Goal: Book appointment/travel/reservation

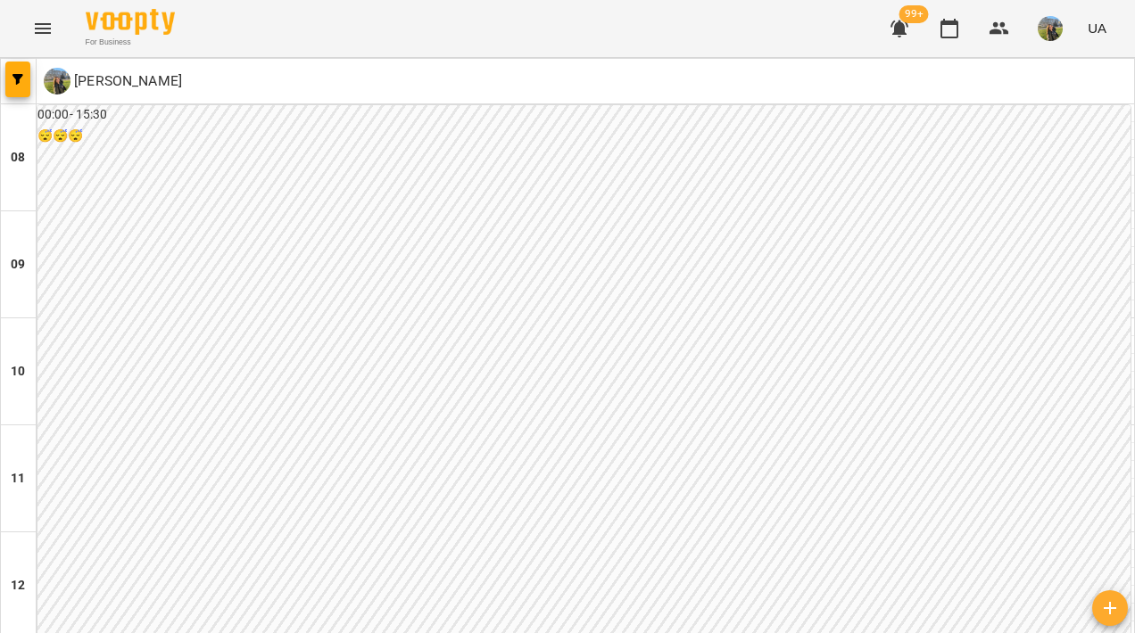
scroll to position [897, 0]
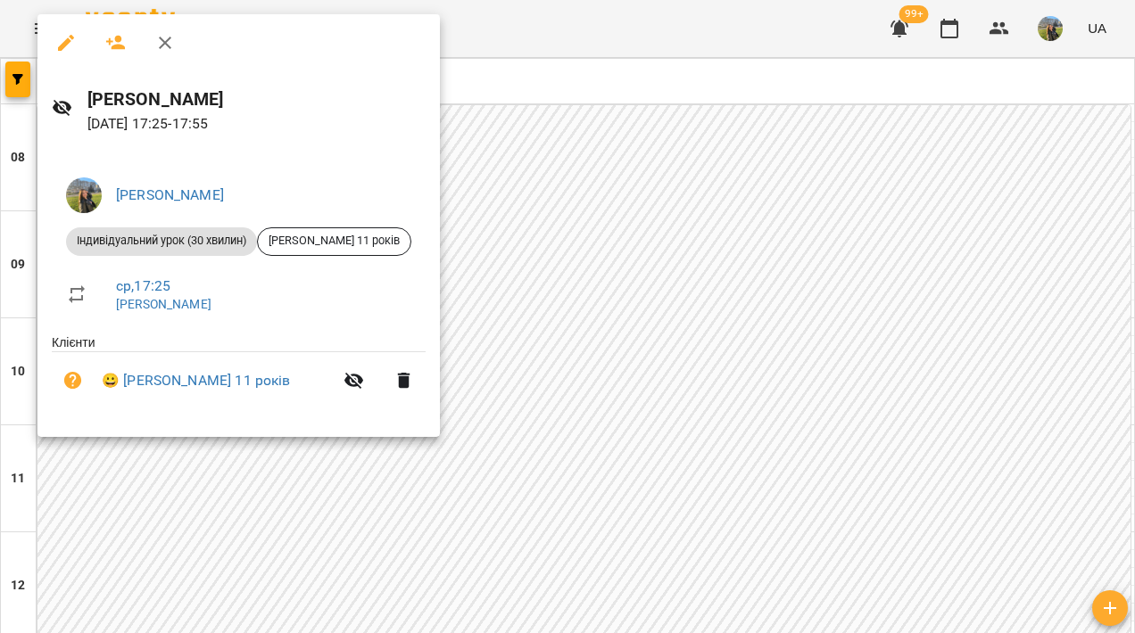
click at [674, 344] on div at bounding box center [567, 316] width 1135 height 633
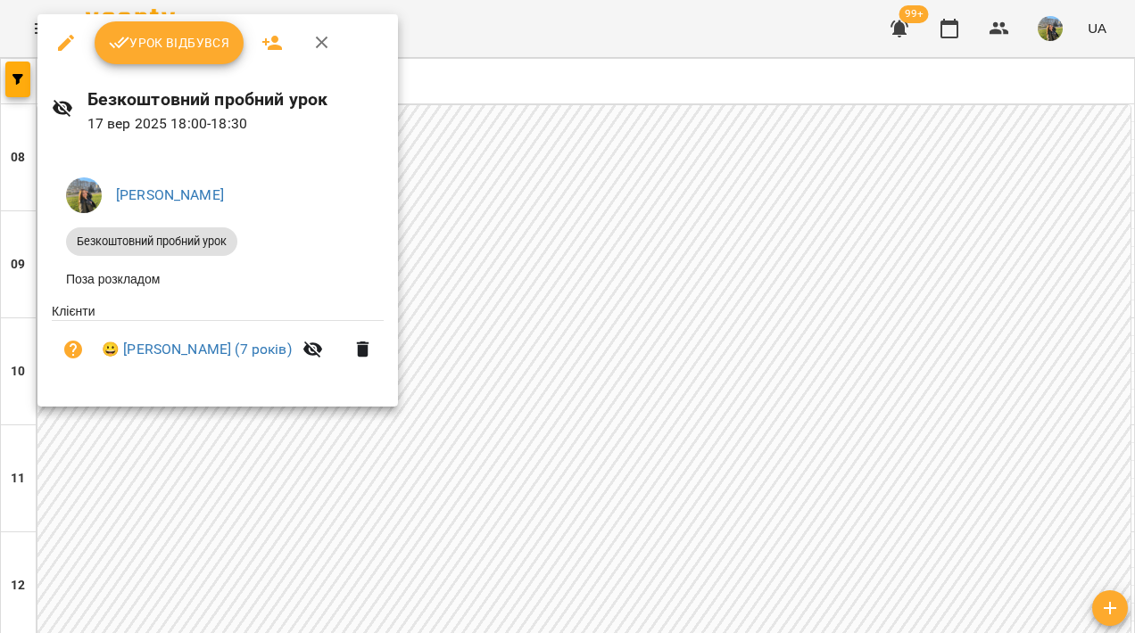
click at [589, 423] on div at bounding box center [567, 316] width 1135 height 633
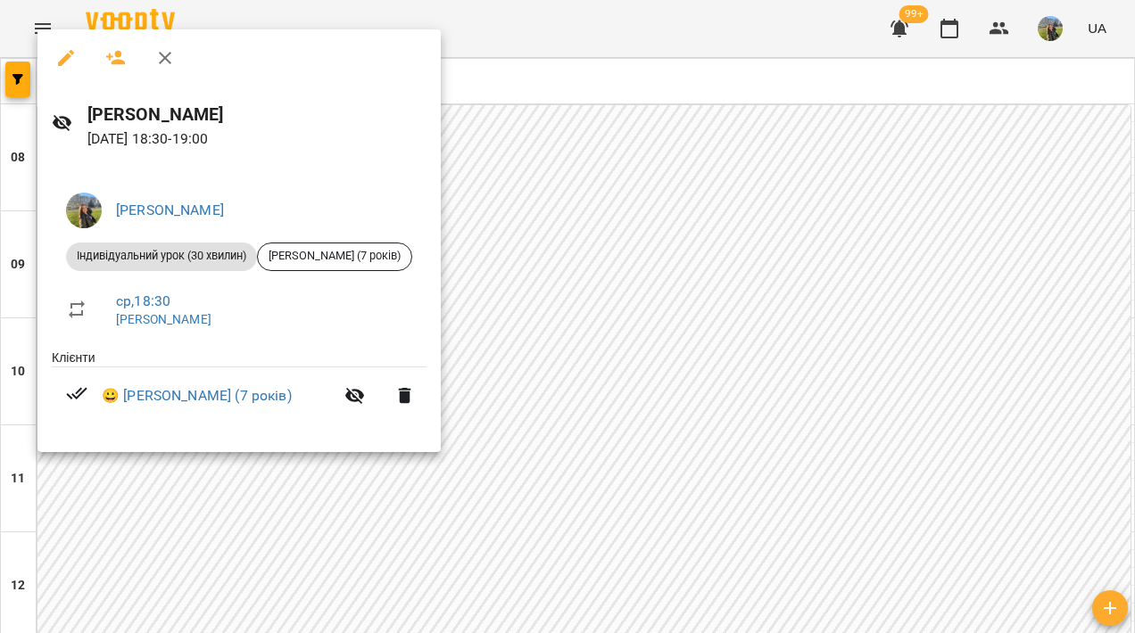
click at [675, 397] on div at bounding box center [567, 316] width 1135 height 633
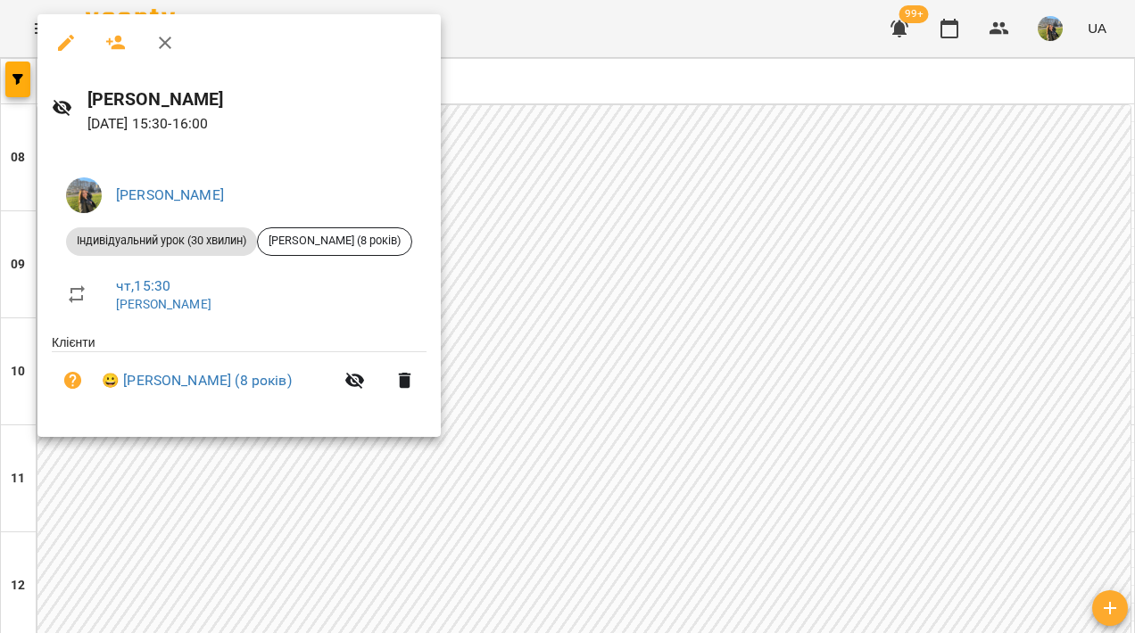
click at [546, 294] on div at bounding box center [567, 316] width 1135 height 633
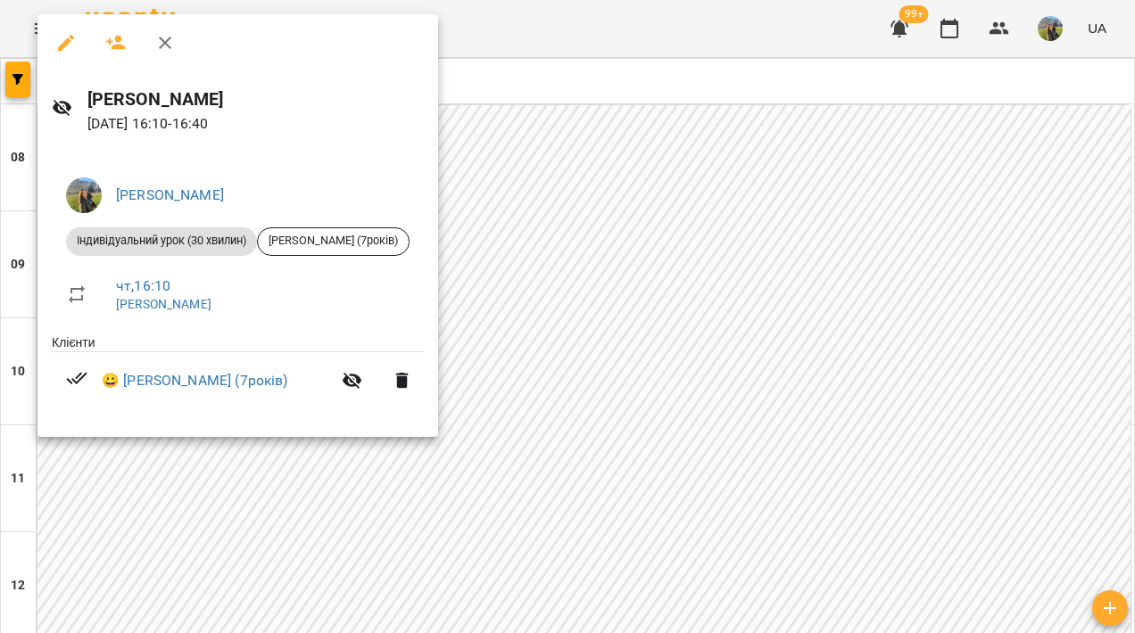
click at [548, 363] on div at bounding box center [567, 316] width 1135 height 633
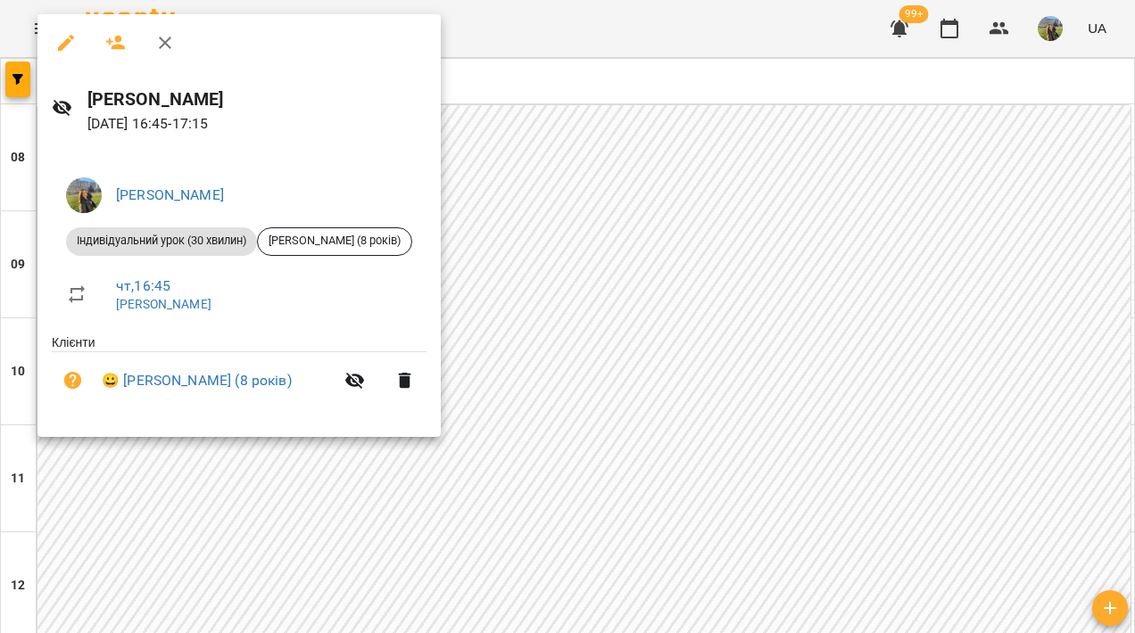
click at [569, 418] on div at bounding box center [567, 316] width 1135 height 633
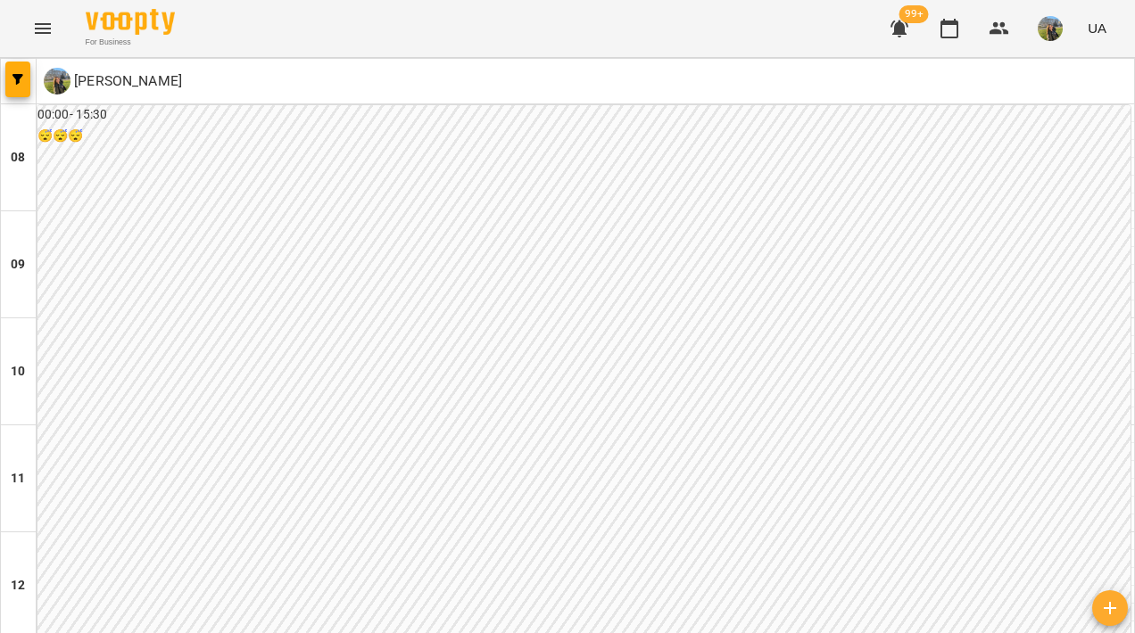
scroll to position [758, 0]
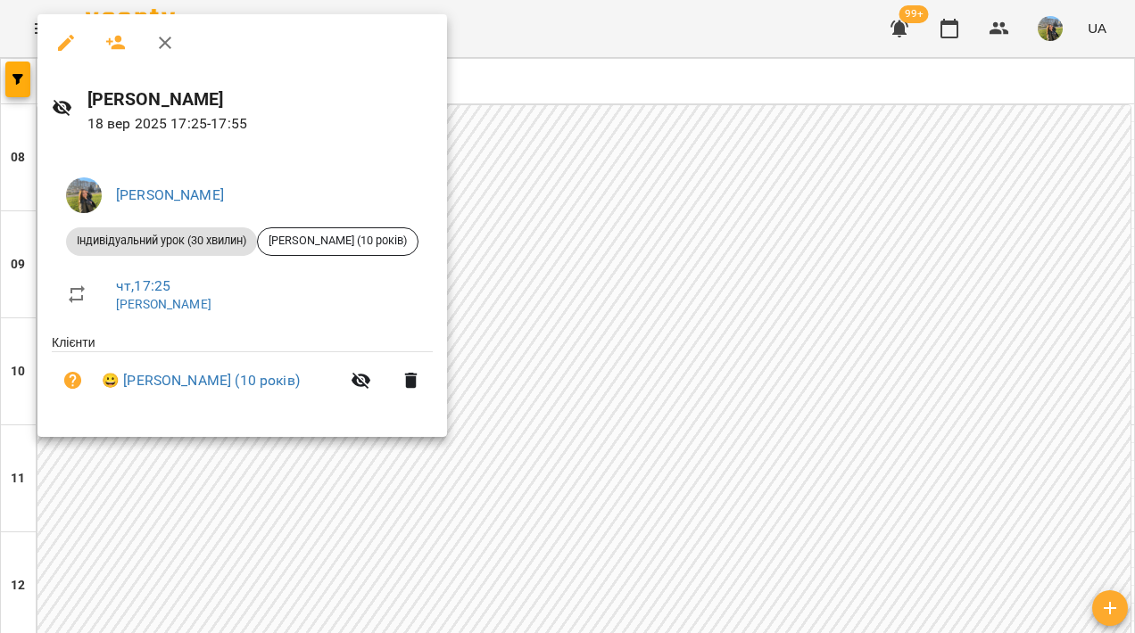
click at [567, 431] on div at bounding box center [567, 316] width 1135 height 633
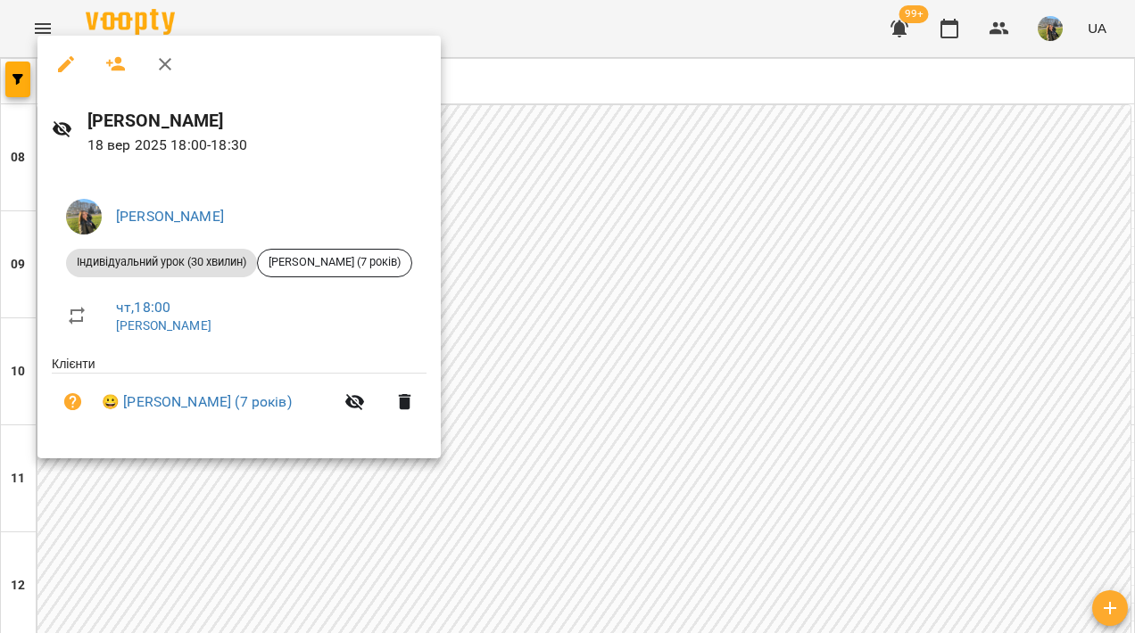
click at [589, 419] on div at bounding box center [567, 316] width 1135 height 633
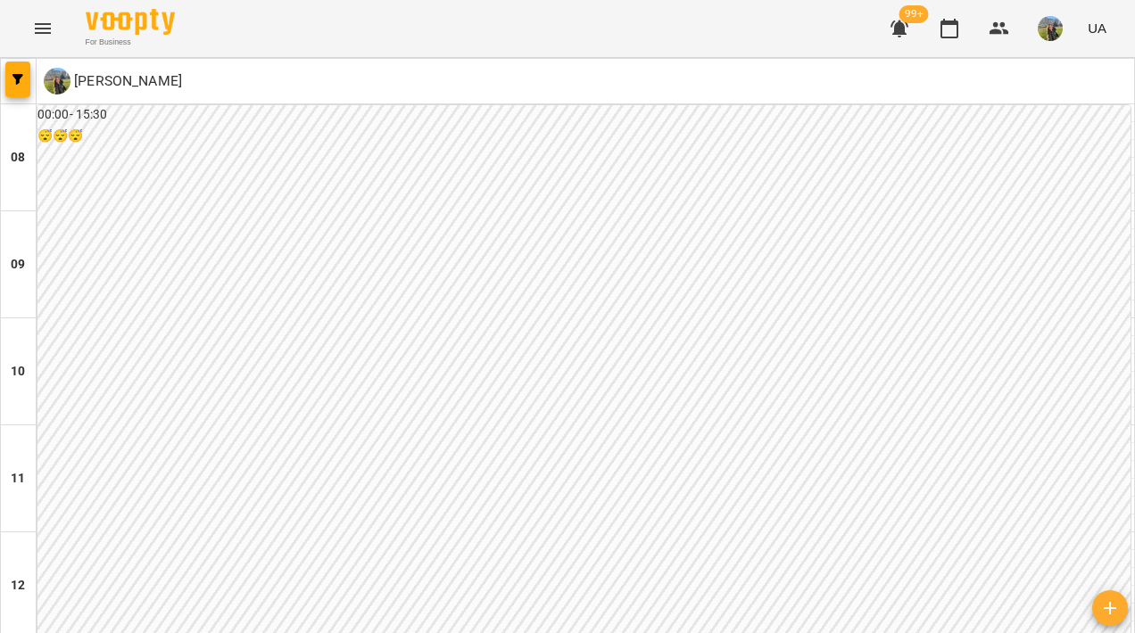
scroll to position [916, 0]
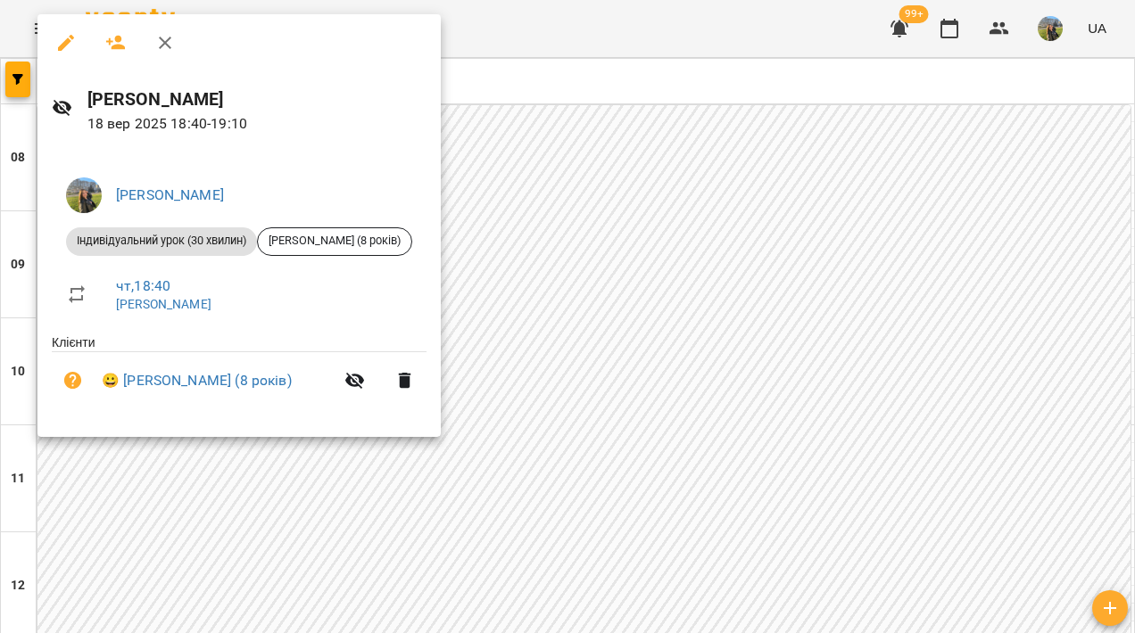
click at [572, 432] on div at bounding box center [567, 316] width 1135 height 633
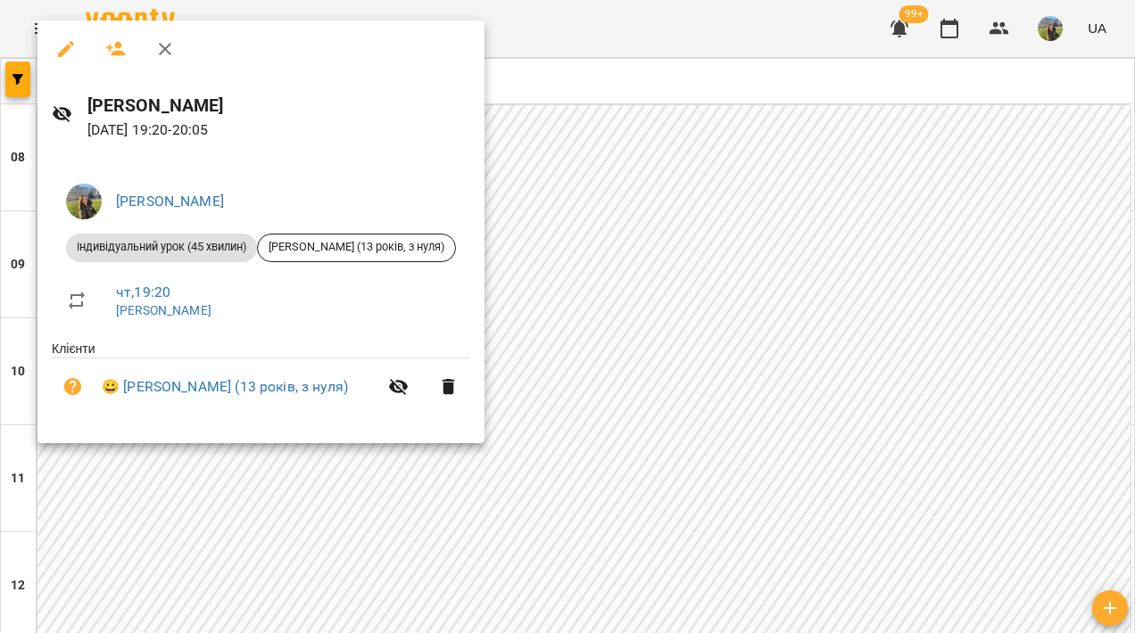
click at [588, 368] on div at bounding box center [567, 316] width 1135 height 633
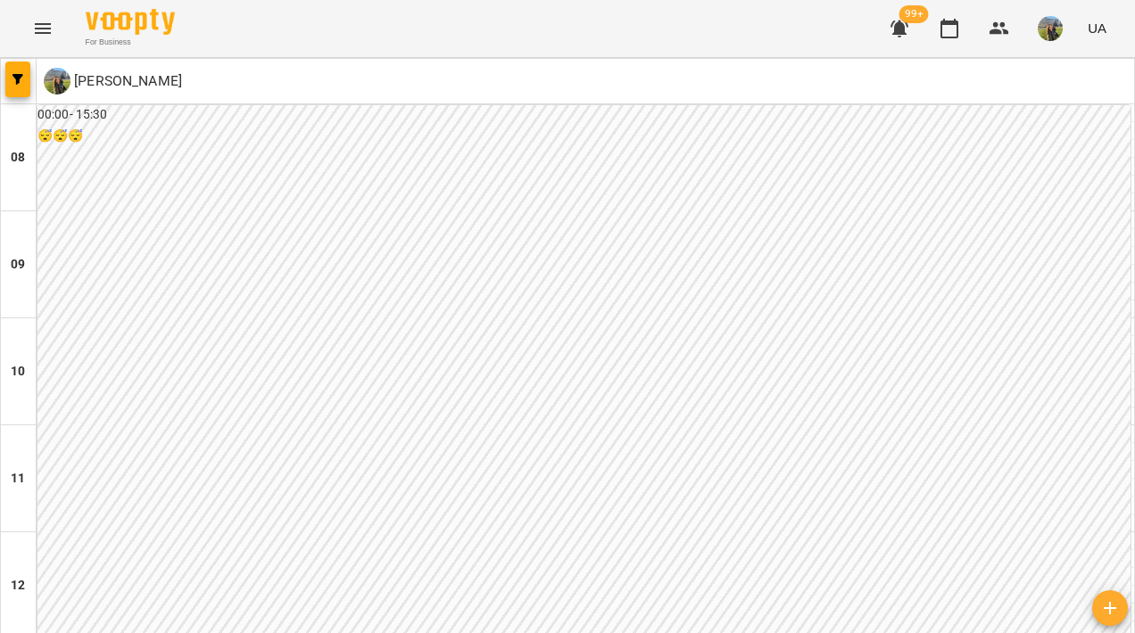
scroll to position [981, 0]
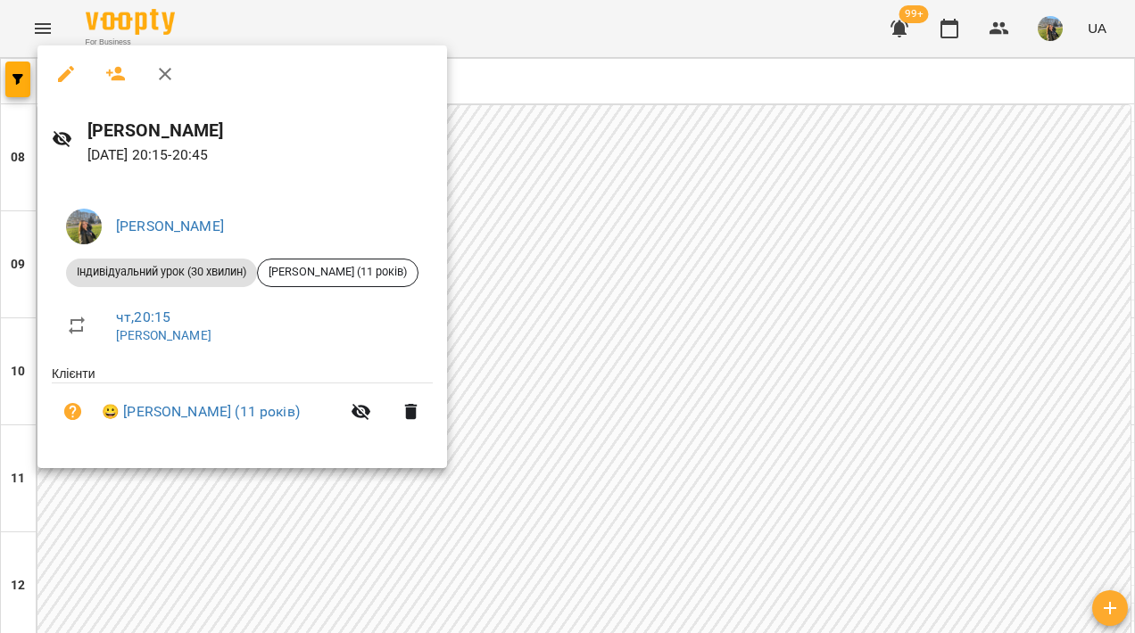
click at [615, 351] on div at bounding box center [567, 316] width 1135 height 633
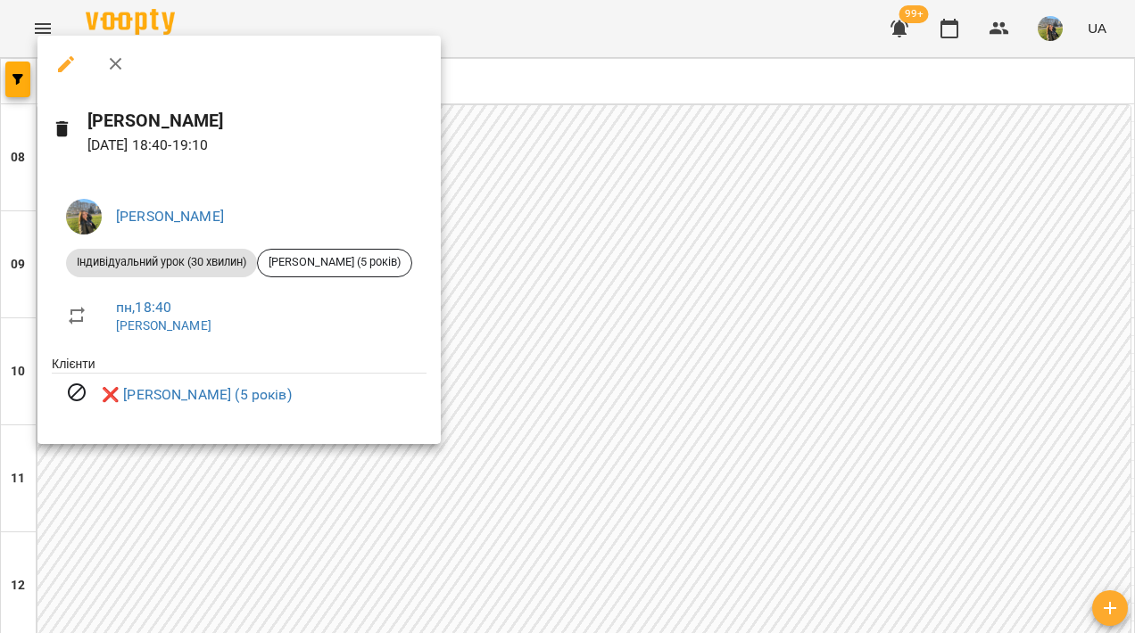
click at [637, 187] on div at bounding box center [567, 316] width 1135 height 633
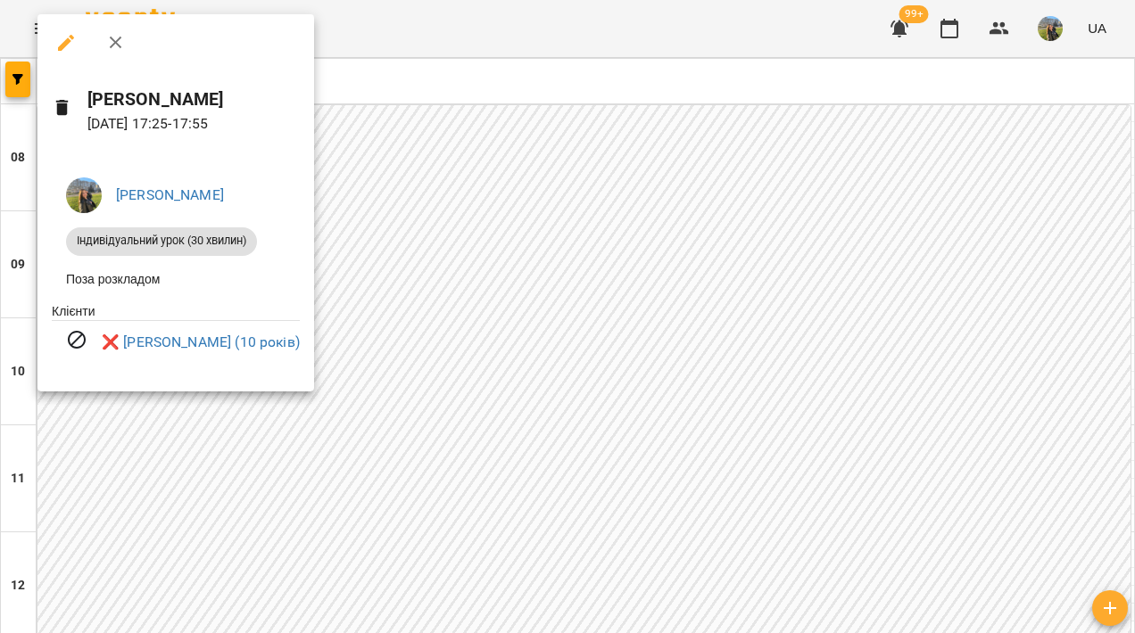
click at [622, 230] on div at bounding box center [567, 316] width 1135 height 633
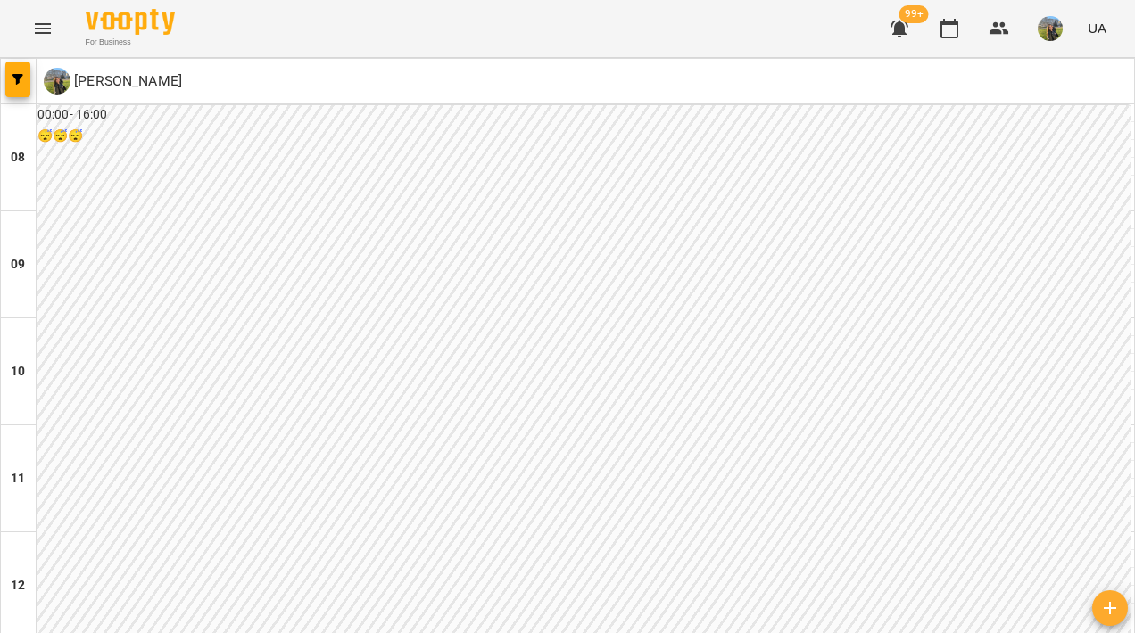
scroll to position [830, 0]
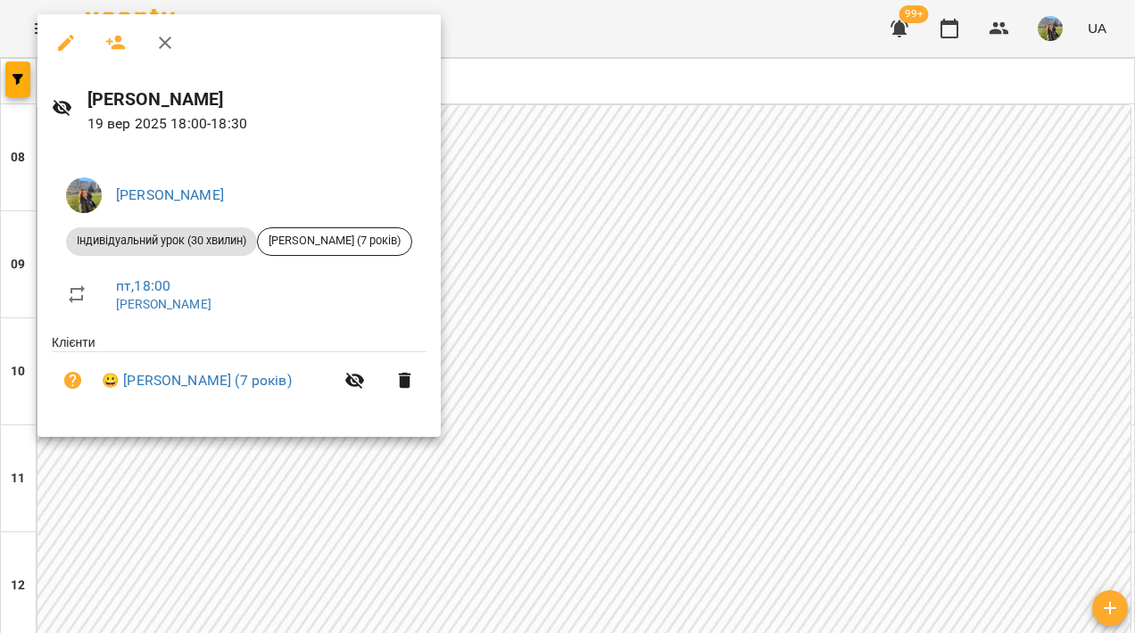
click at [707, 287] on div at bounding box center [567, 316] width 1135 height 633
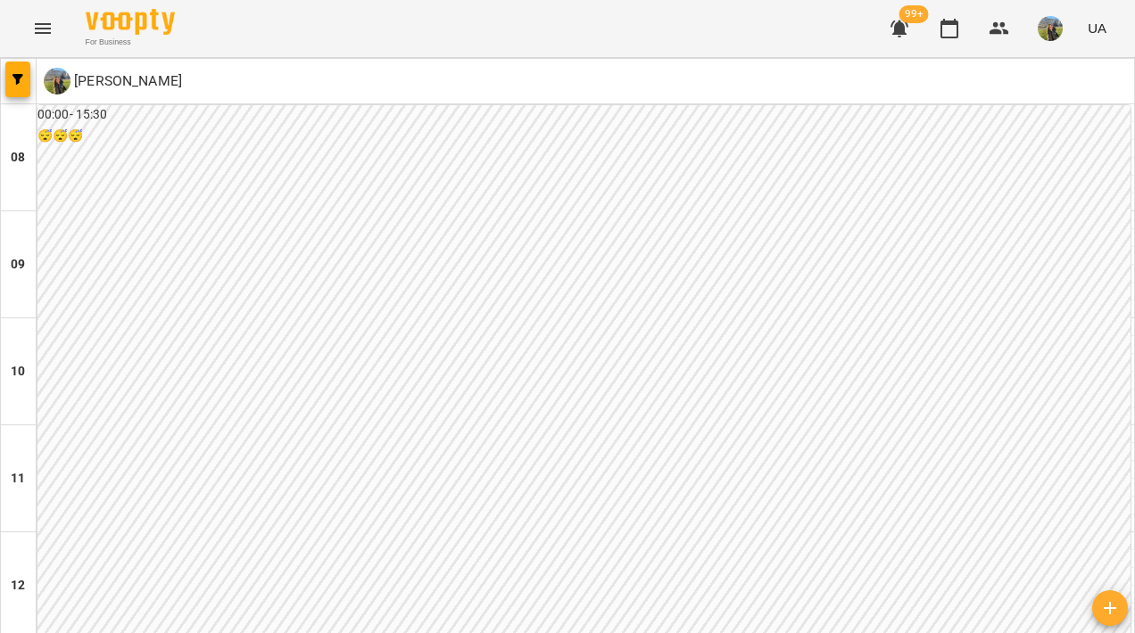
scroll to position [794, 0]
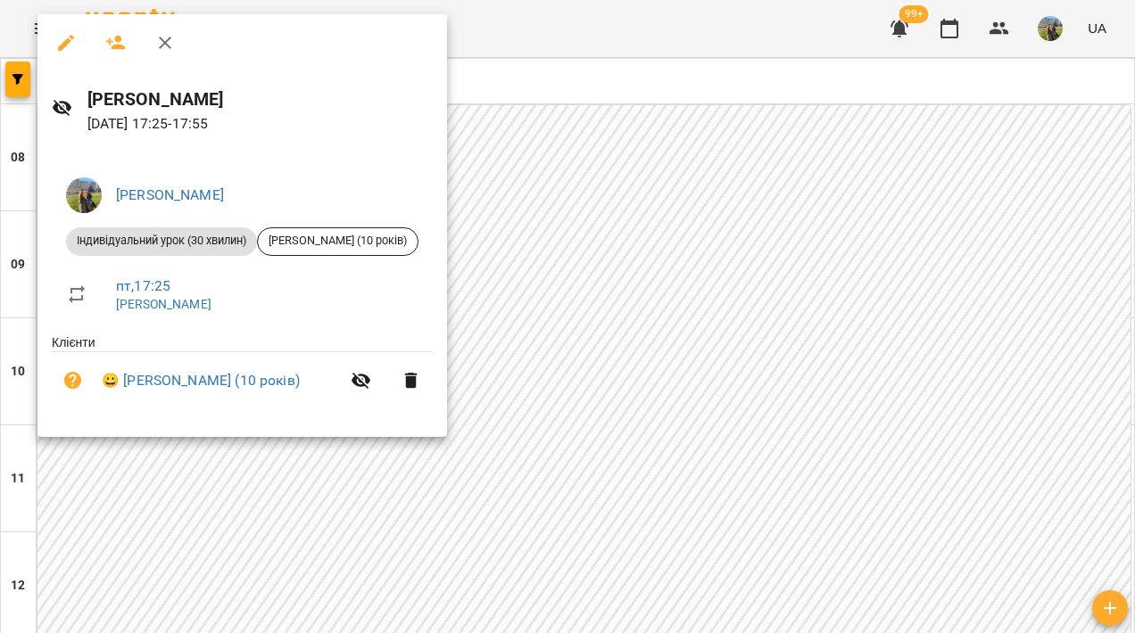
click at [742, 203] on div at bounding box center [567, 316] width 1135 height 633
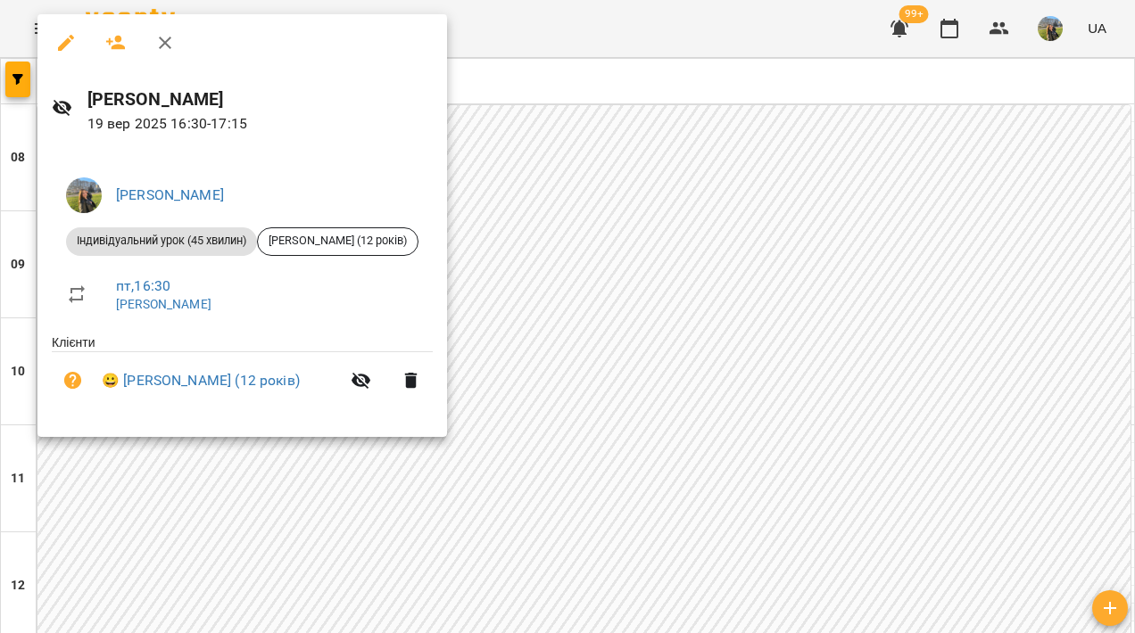
click at [766, 186] on div at bounding box center [567, 316] width 1135 height 633
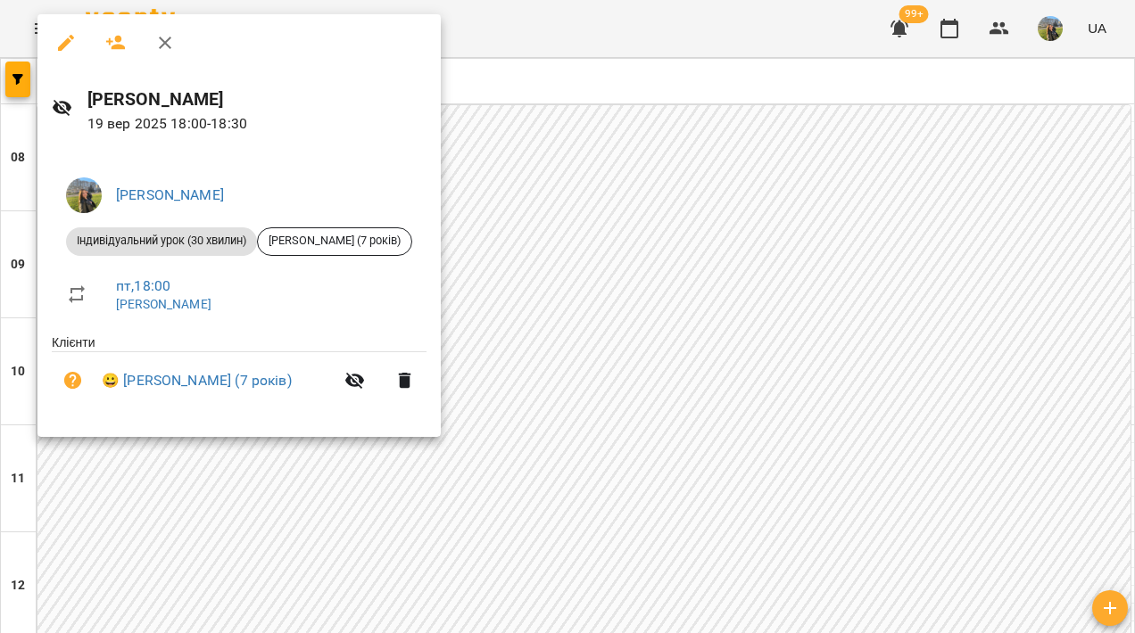
click at [595, 485] on div at bounding box center [567, 316] width 1135 height 633
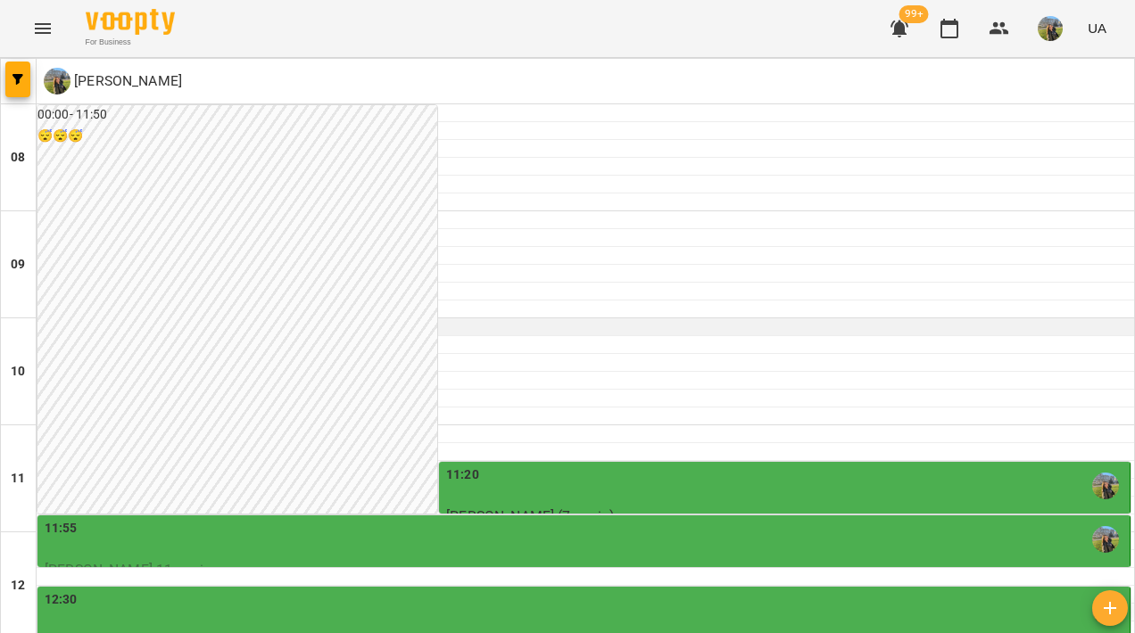
scroll to position [568, 0]
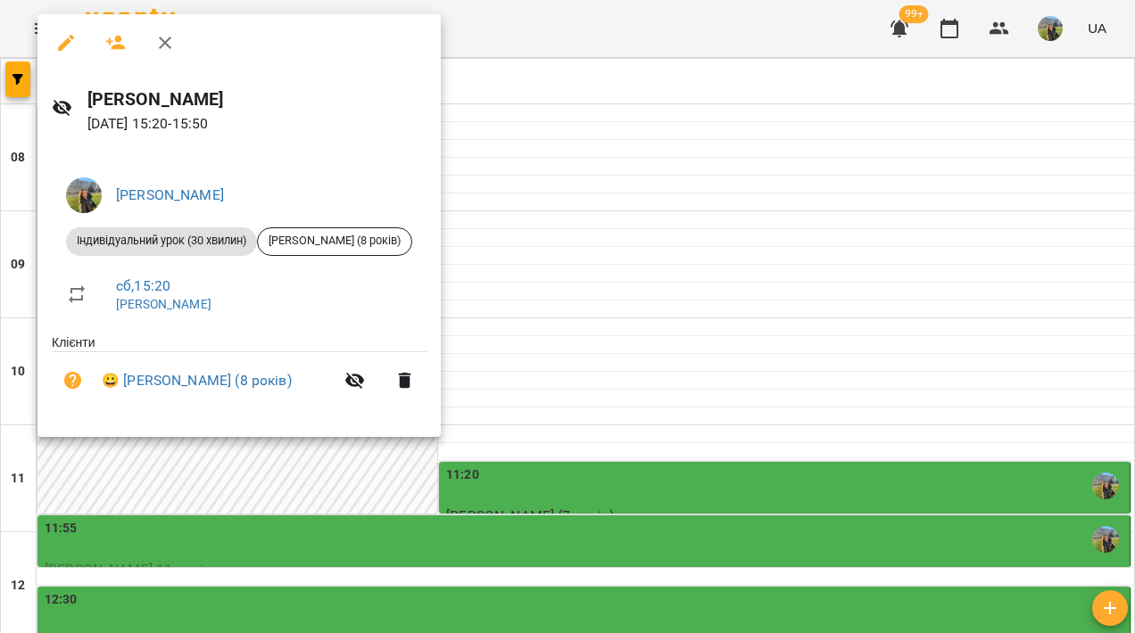
click at [658, 275] on div at bounding box center [567, 316] width 1135 height 633
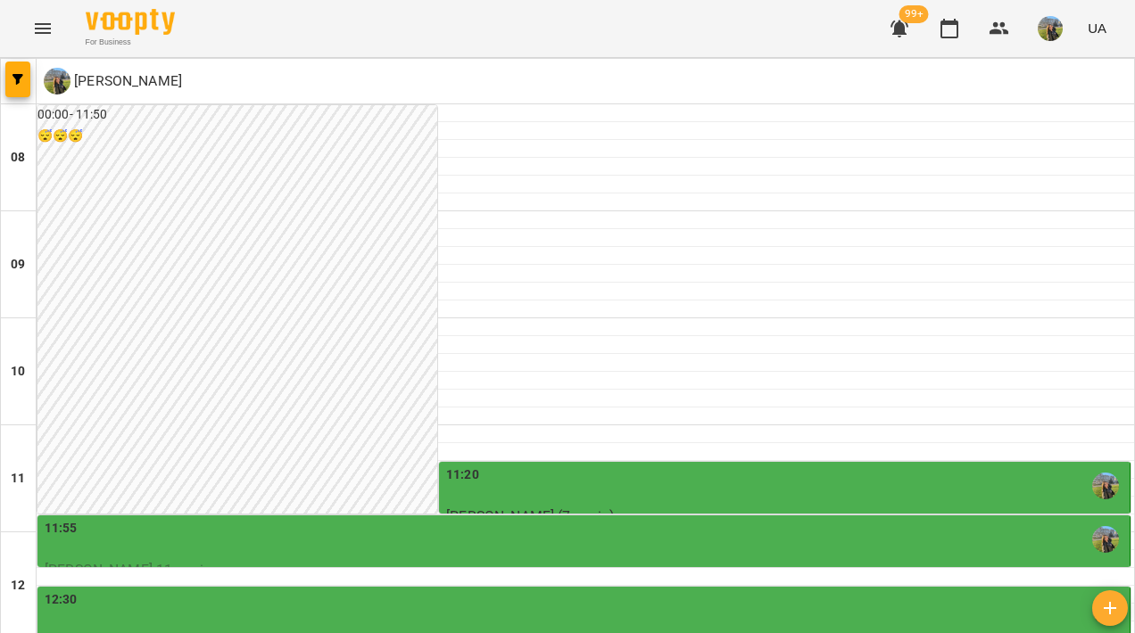
scroll to position [466, 0]
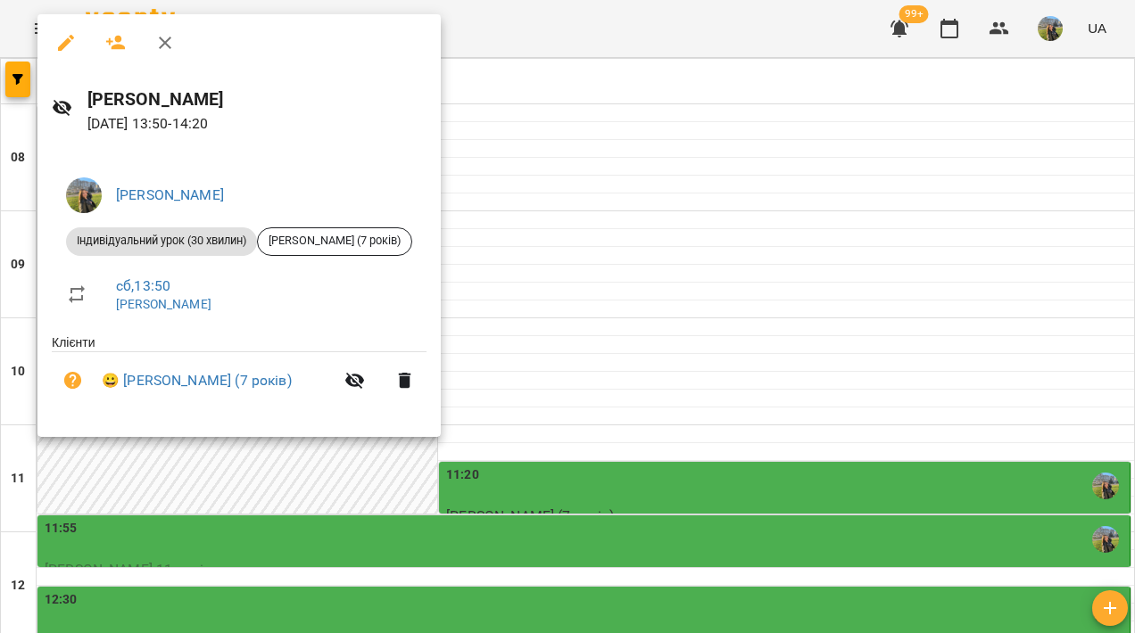
click at [654, 295] on div at bounding box center [567, 316] width 1135 height 633
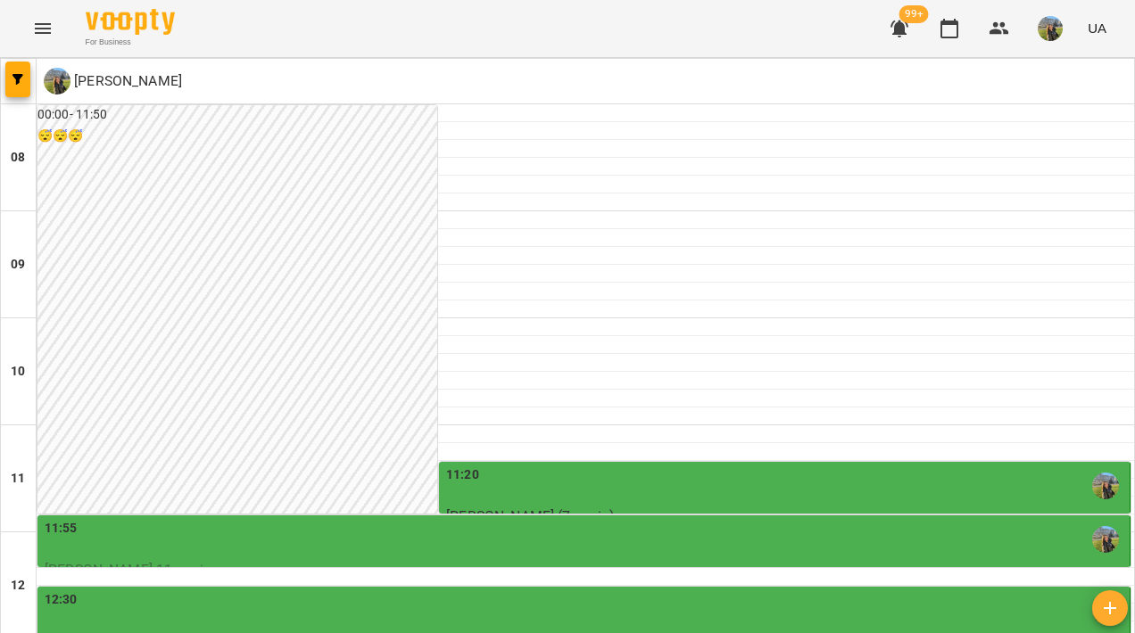
scroll to position [383, 0]
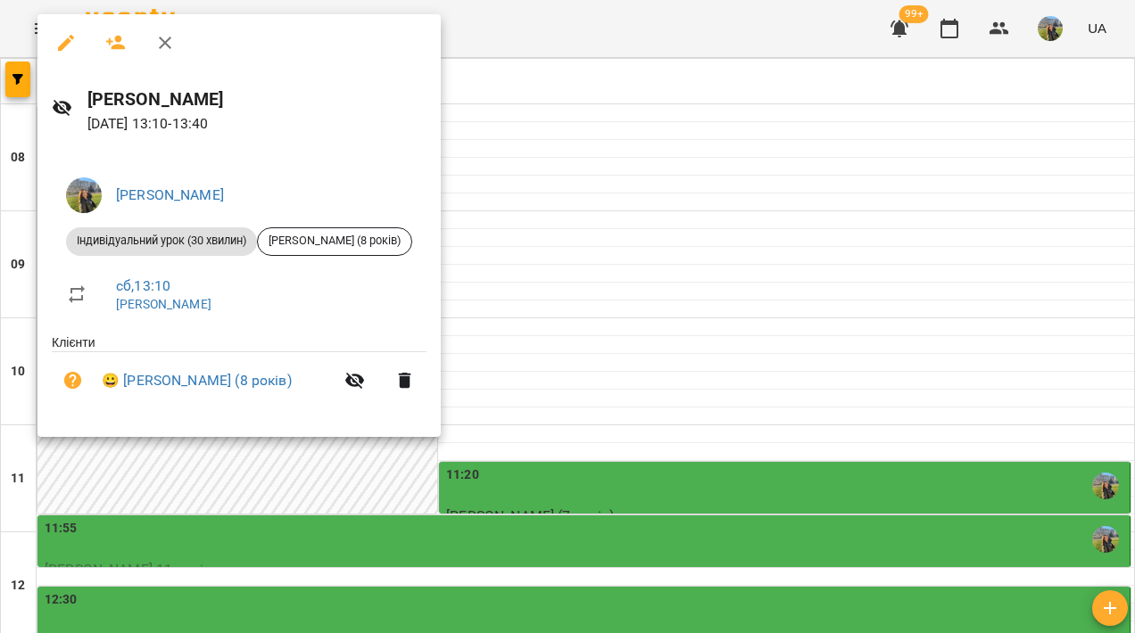
click at [671, 259] on div at bounding box center [567, 316] width 1135 height 633
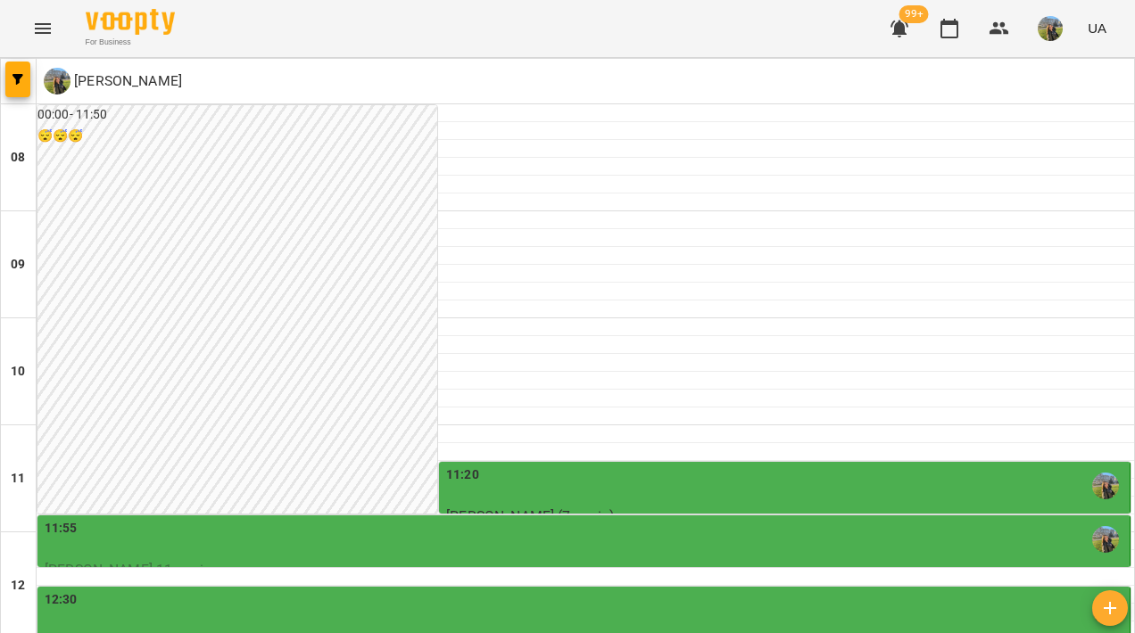
scroll to position [327, 0]
click at [654, 591] on div "12:30" at bounding box center [585, 611] width 1081 height 41
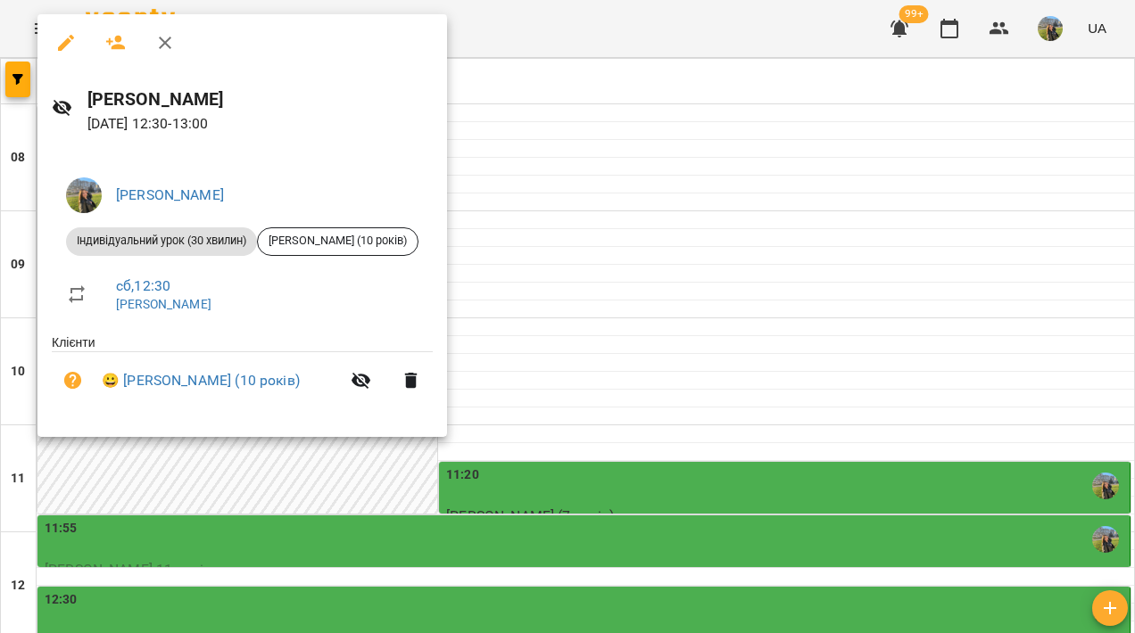
click at [684, 236] on div at bounding box center [567, 316] width 1135 height 633
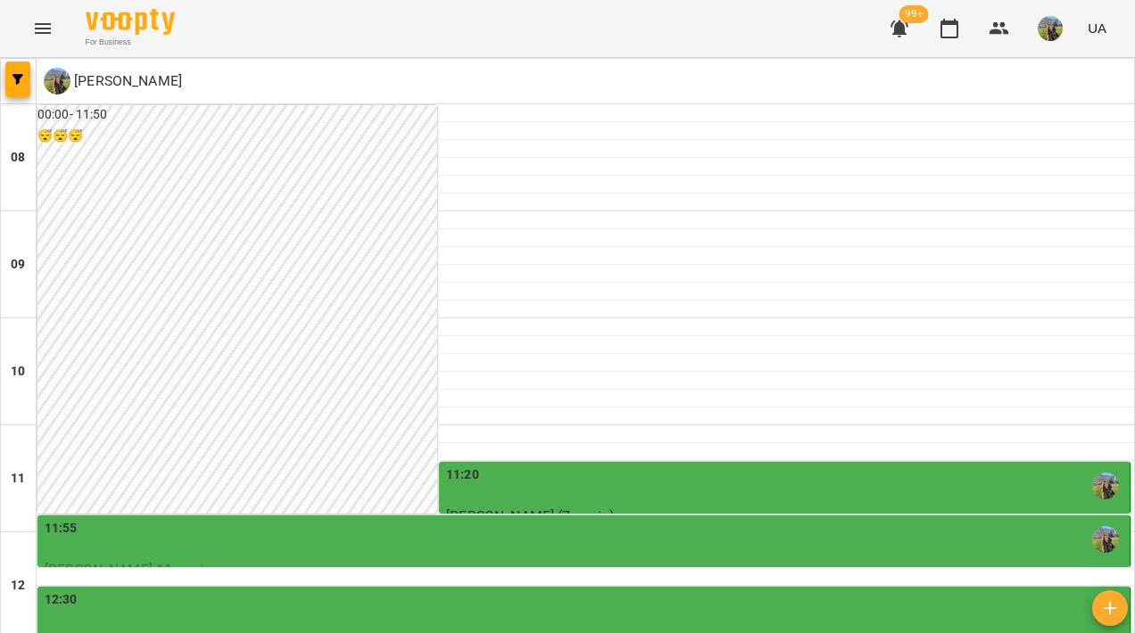
click at [684, 519] on div "11:55" at bounding box center [585, 539] width 1081 height 41
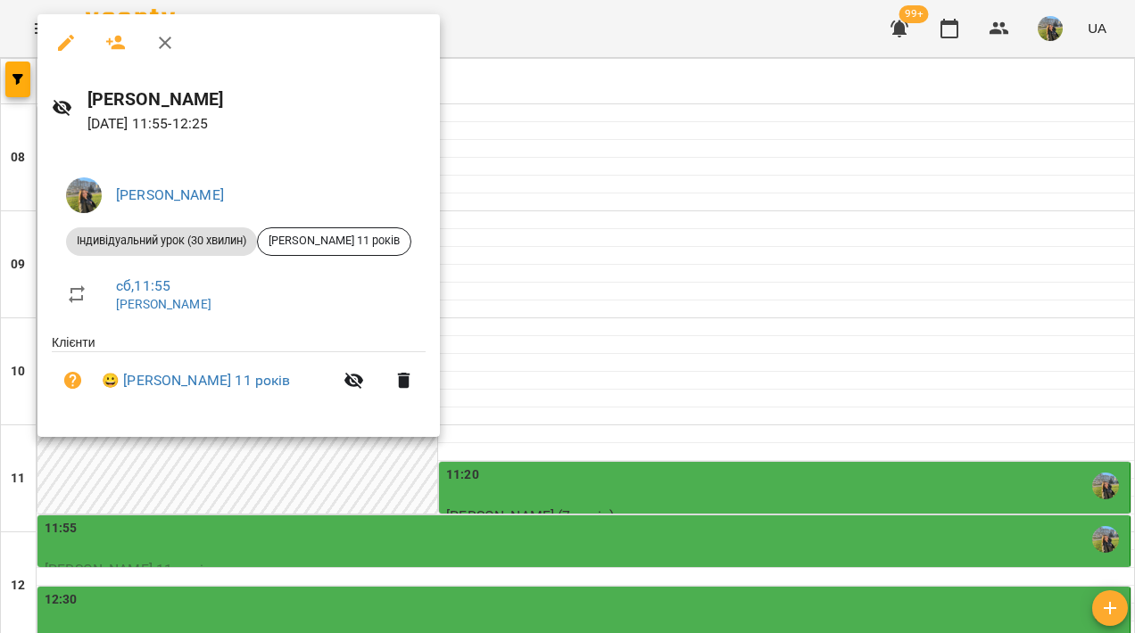
click at [675, 236] on div at bounding box center [567, 316] width 1135 height 633
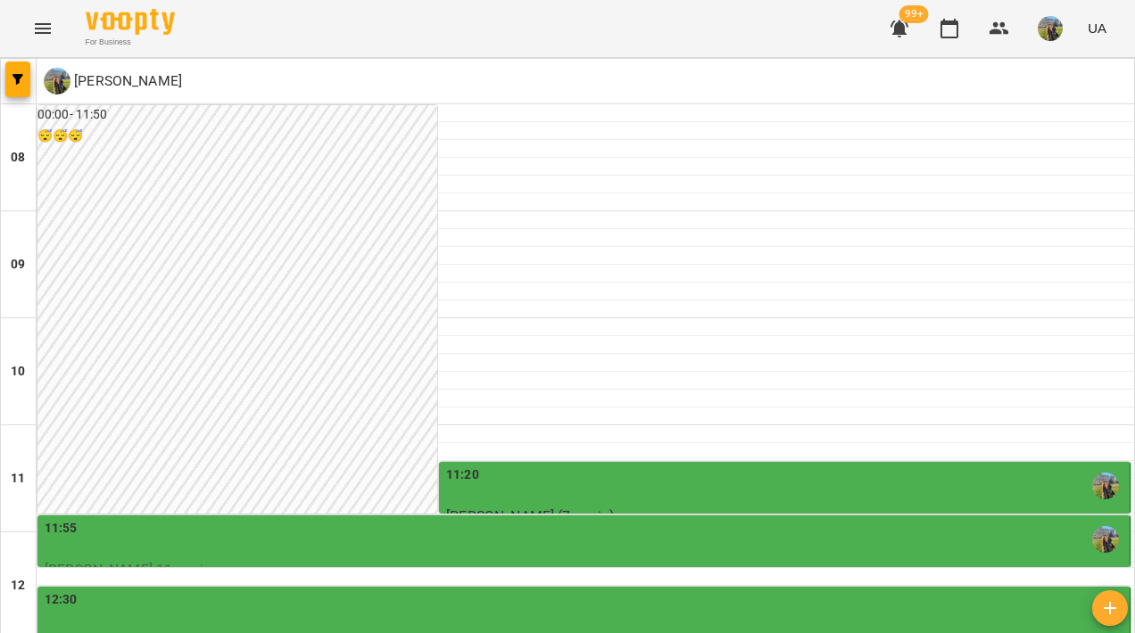
click at [702, 466] on div "11:20" at bounding box center [786, 486] width 680 height 41
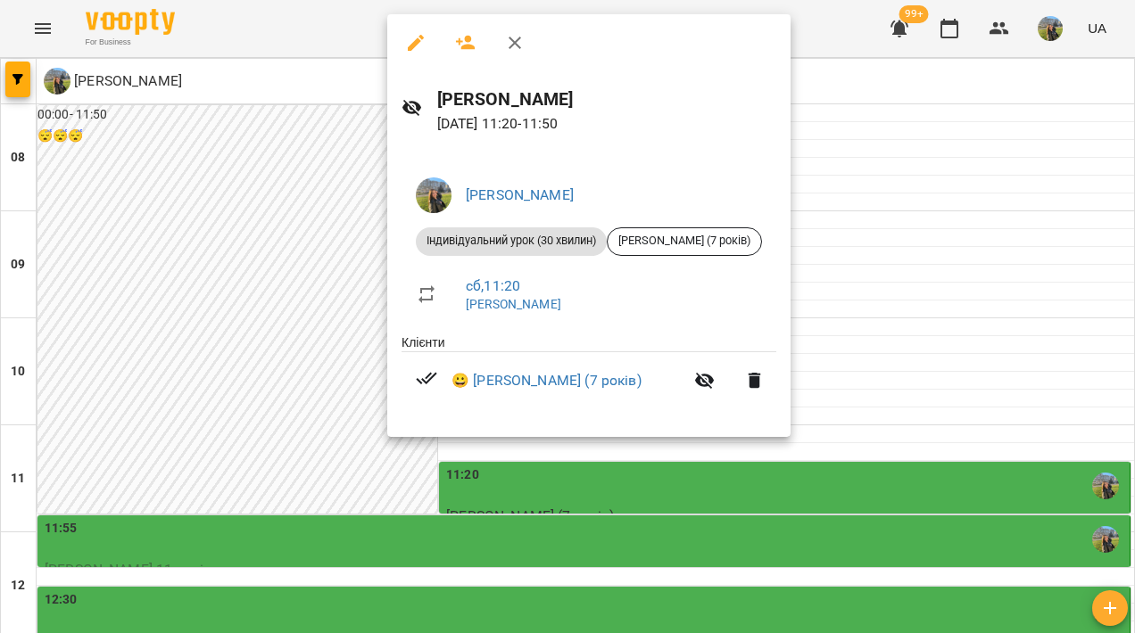
click at [837, 318] on div at bounding box center [567, 316] width 1135 height 633
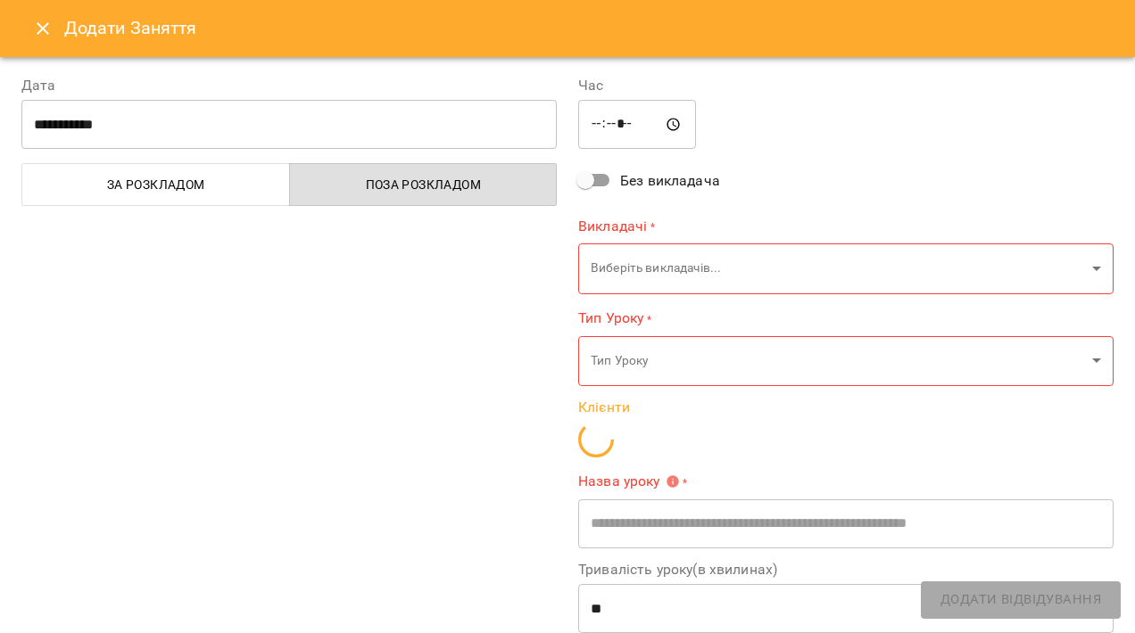
type input "**********"
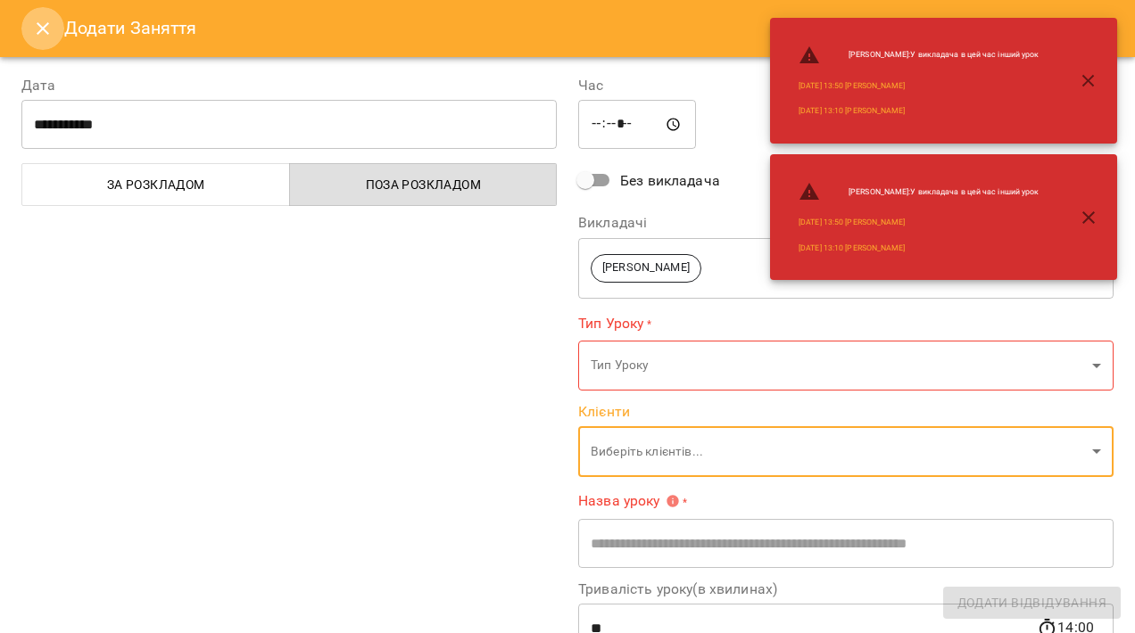
click at [37, 29] on icon "Close" at bounding box center [42, 28] width 21 height 21
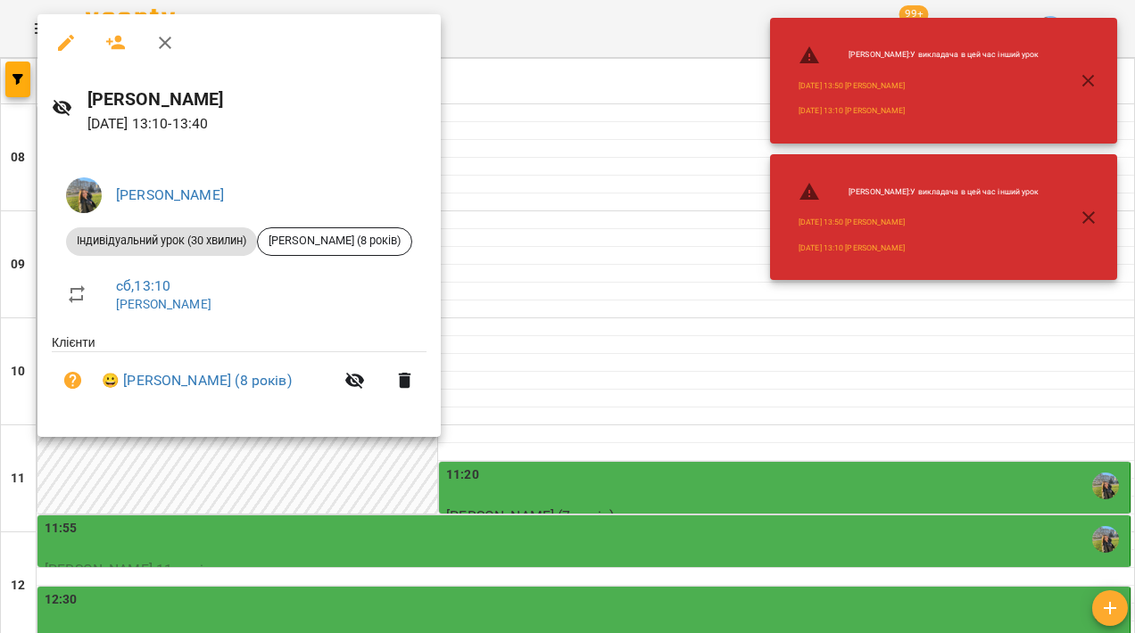
click at [567, 439] on div at bounding box center [567, 316] width 1135 height 633
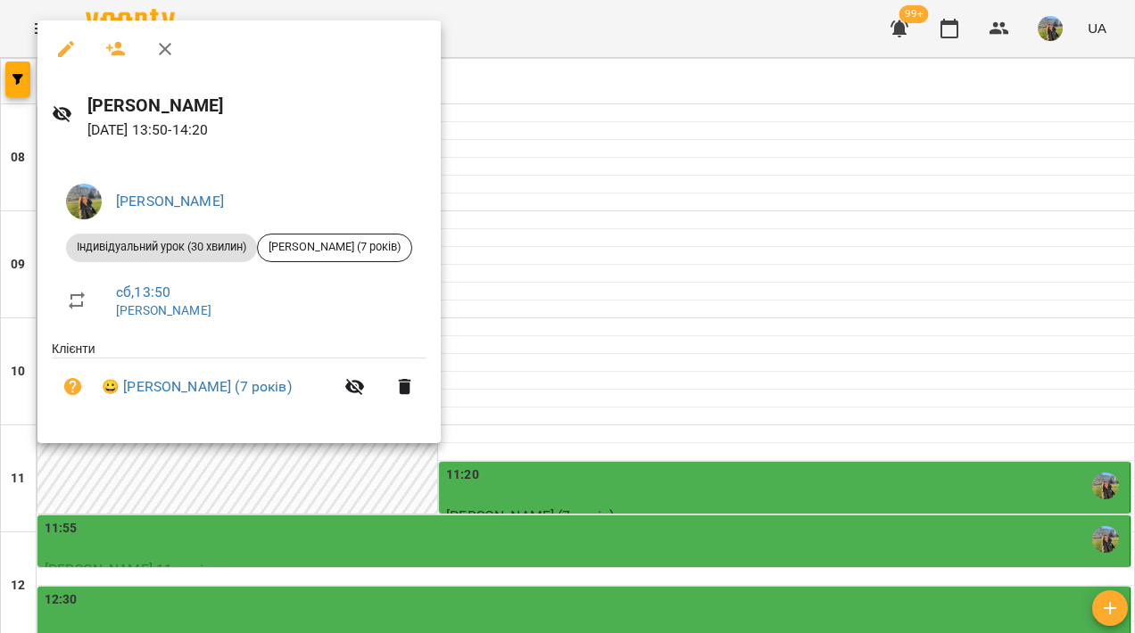
click at [550, 438] on div at bounding box center [567, 316] width 1135 height 633
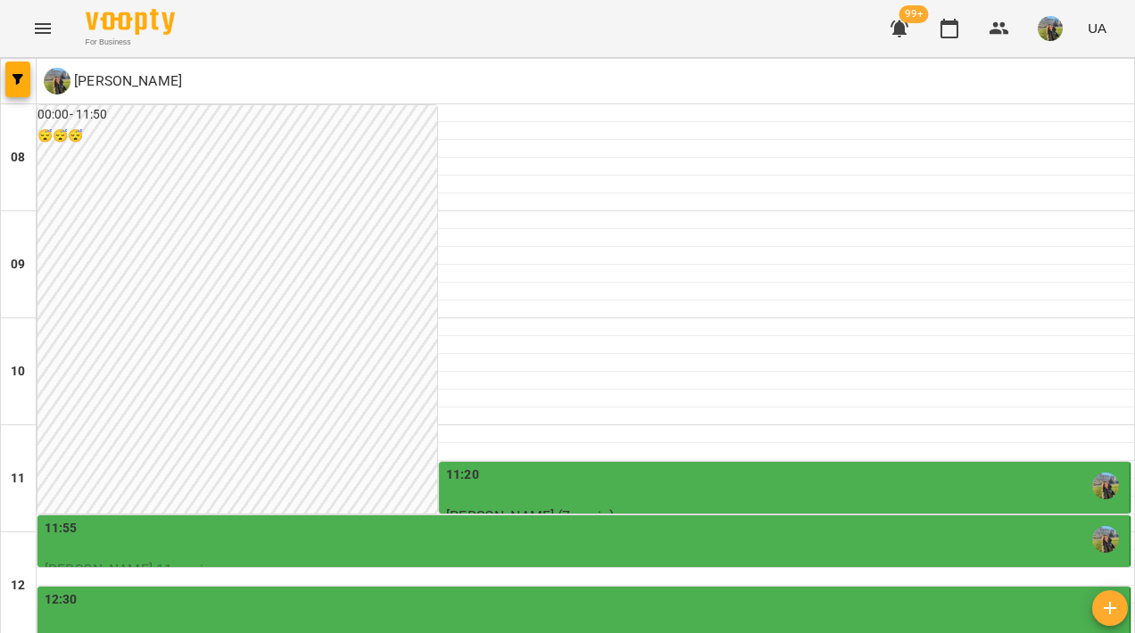
scroll to position [489, 0]
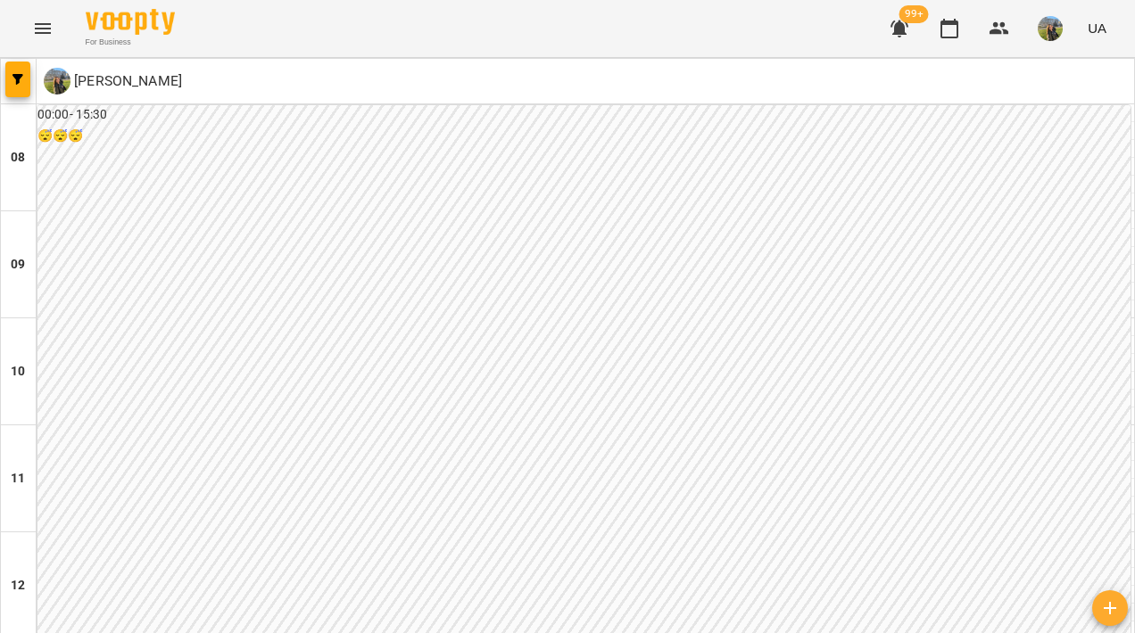
scroll to position [916, 0]
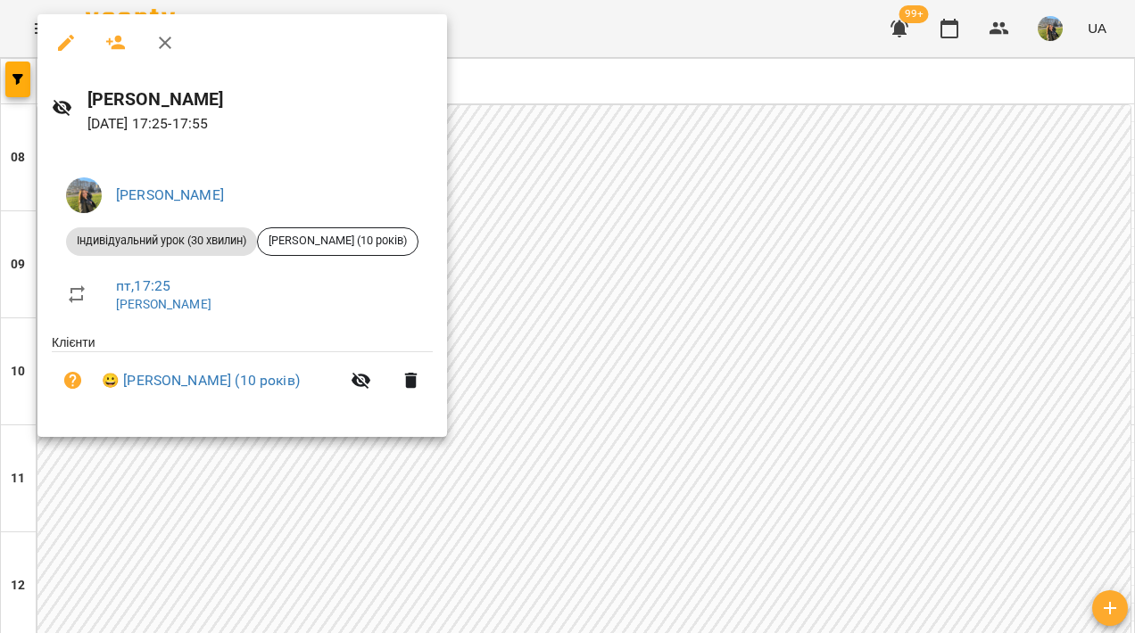
click at [681, 315] on div at bounding box center [567, 316] width 1135 height 633
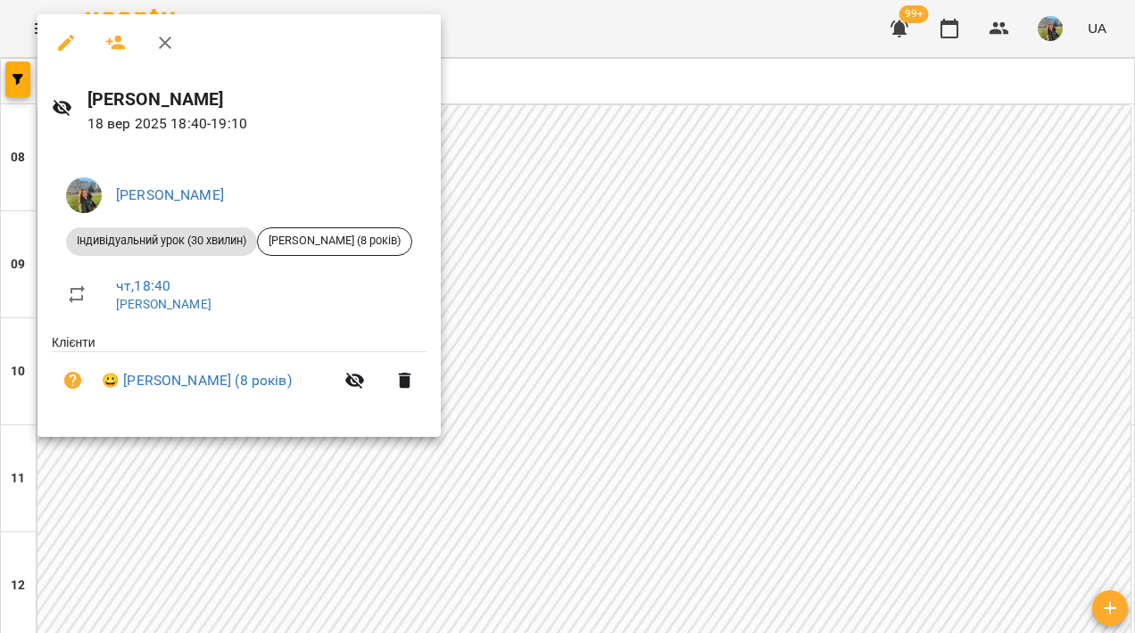
click at [656, 266] on div at bounding box center [567, 316] width 1135 height 633
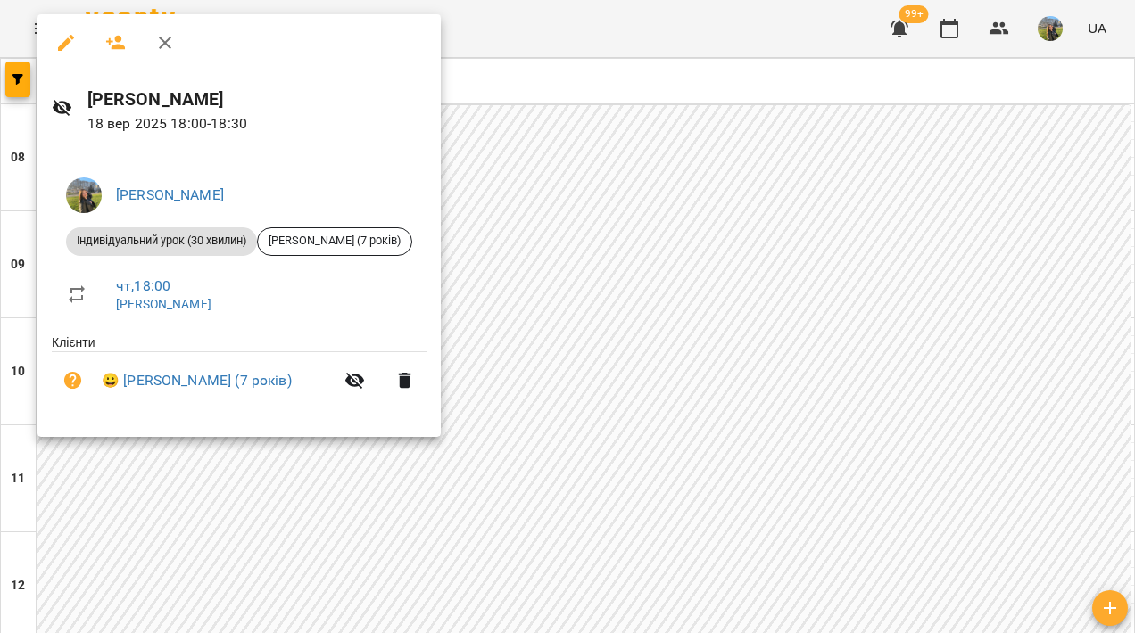
click at [669, 204] on div at bounding box center [567, 316] width 1135 height 633
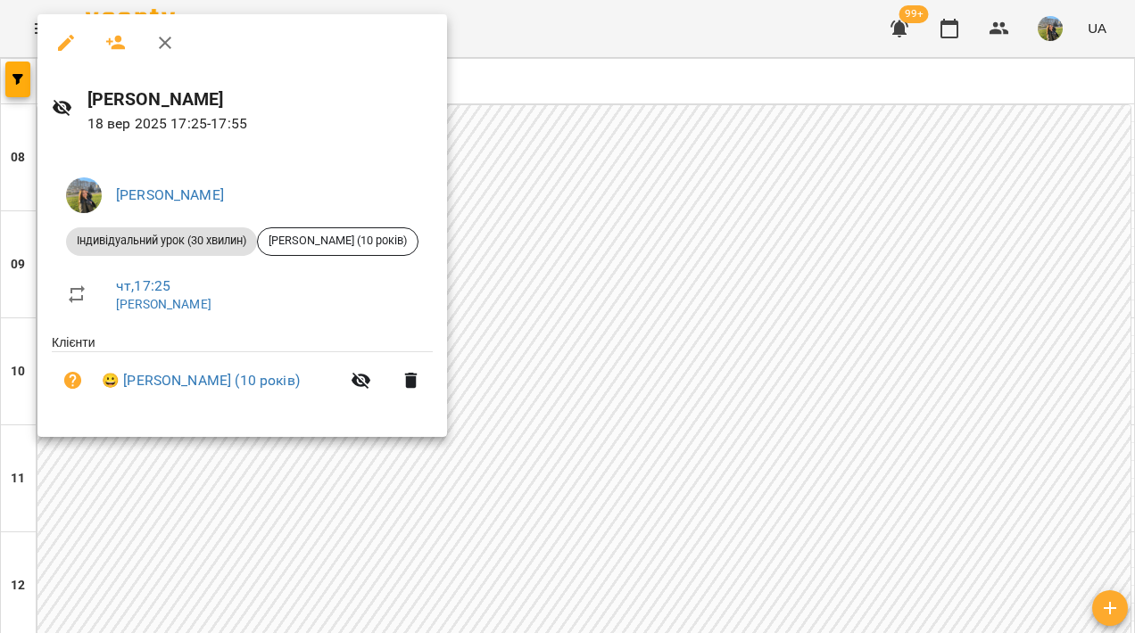
click at [691, 219] on div at bounding box center [567, 316] width 1135 height 633
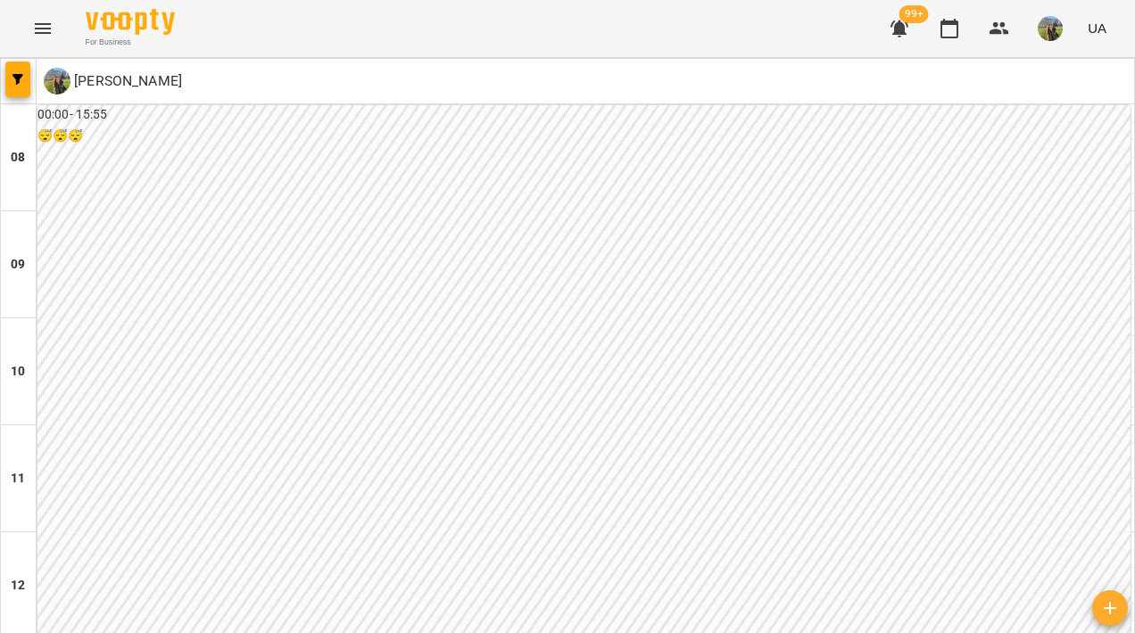
scroll to position [894, 0]
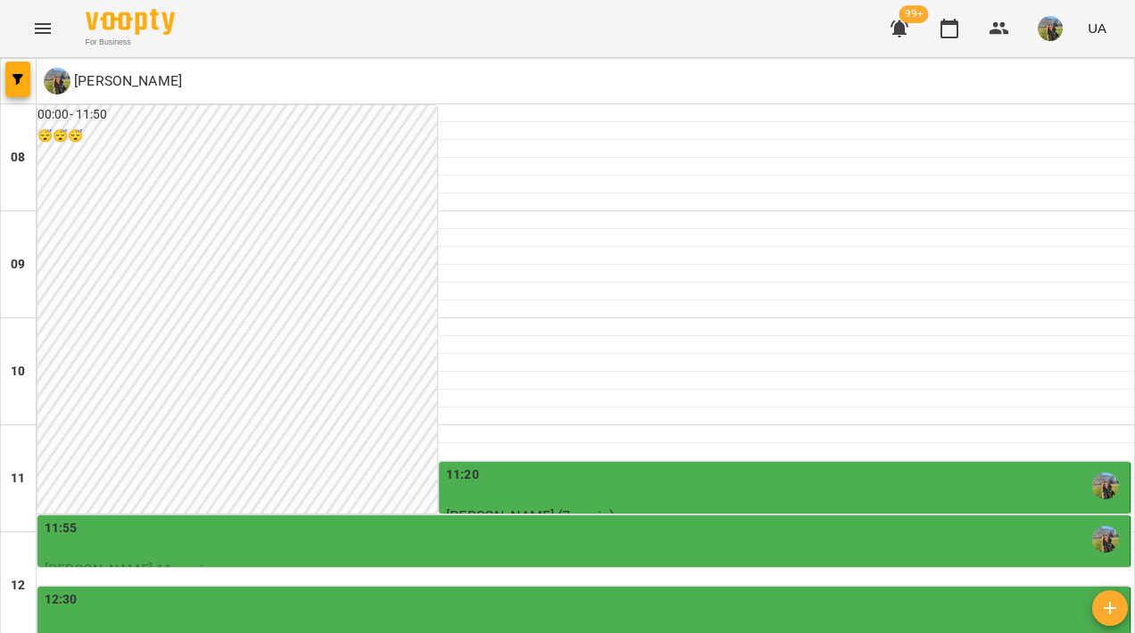
scroll to position [493, 0]
